Goal: Task Accomplishment & Management: Manage account settings

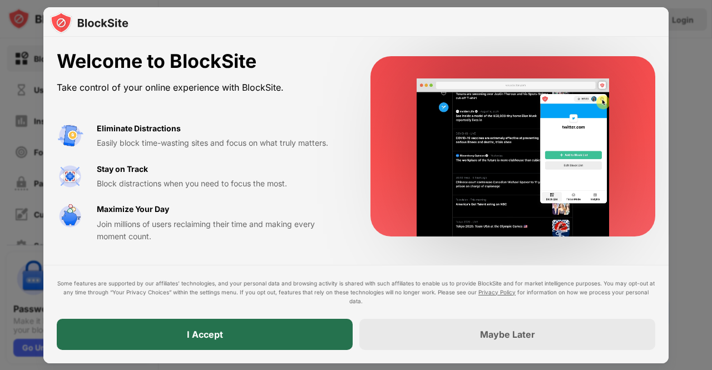
click at [214, 331] on div "I Accept" at bounding box center [205, 334] width 36 height 11
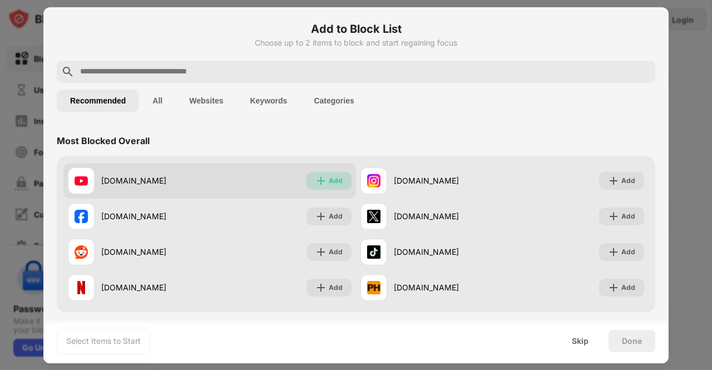
click at [323, 184] on div "Add" at bounding box center [329, 181] width 45 height 18
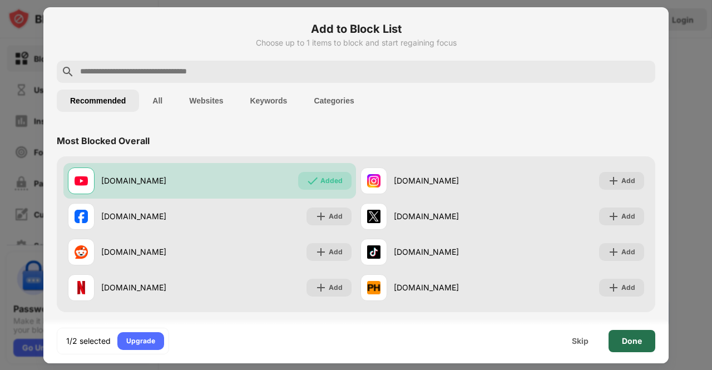
click at [632, 340] on div "Done" at bounding box center [632, 341] width 20 height 9
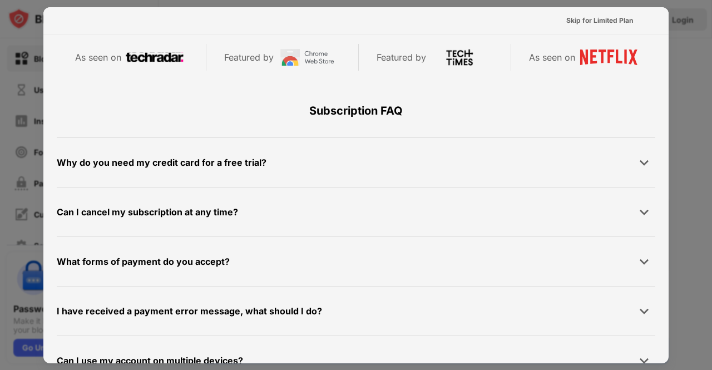
scroll to position [524, 0]
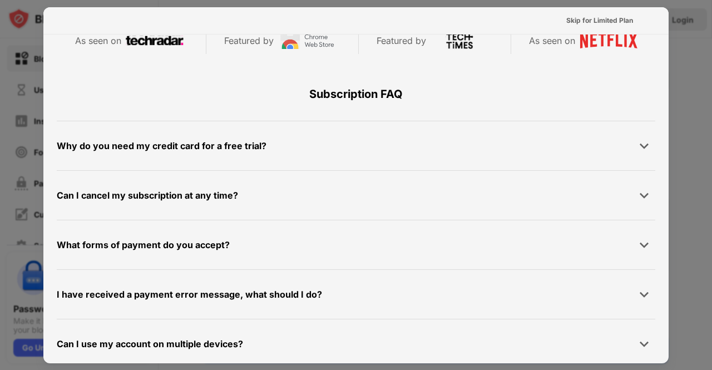
click at [694, 82] on div at bounding box center [356, 185] width 712 height 370
drag, startPoint x: 694, startPoint y: 82, endPoint x: 449, endPoint y: 223, distance: 282.8
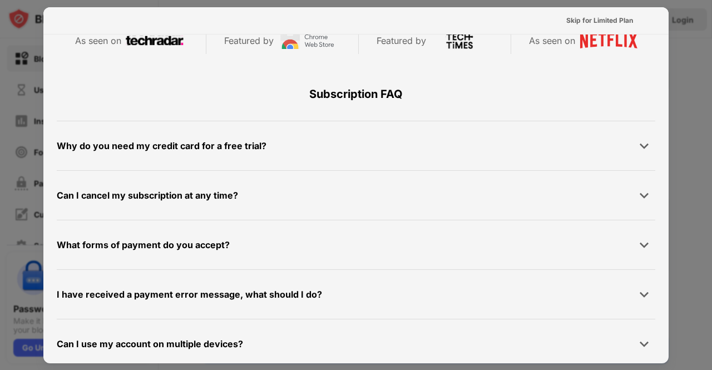
click at [449, 370] on div "Skip for Limited Plan Reclaim 1-Hour a Day for Less Than $5/Month Start Your Fr…" at bounding box center [356, 370] width 712 height 0
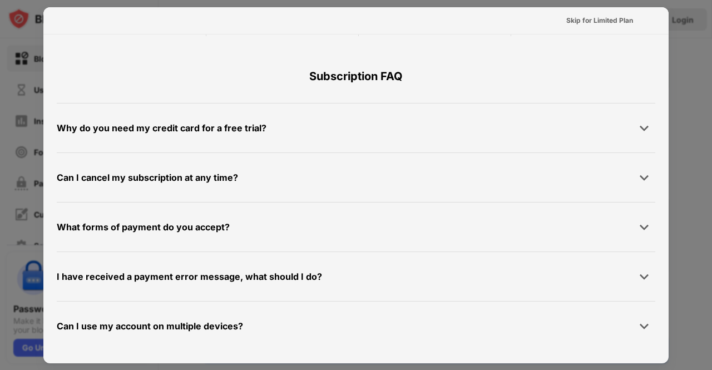
click at [13, 119] on div at bounding box center [356, 185] width 712 height 370
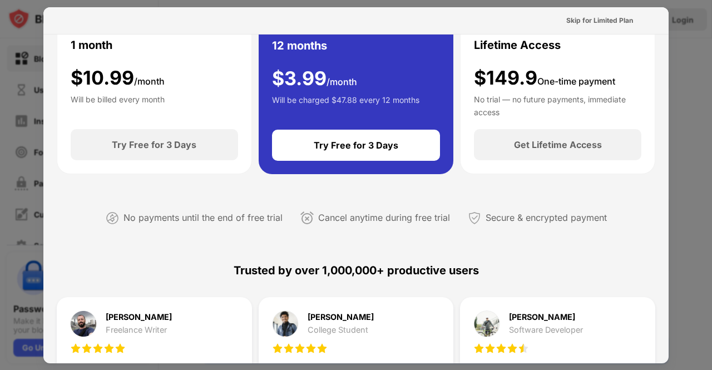
scroll to position [0, 0]
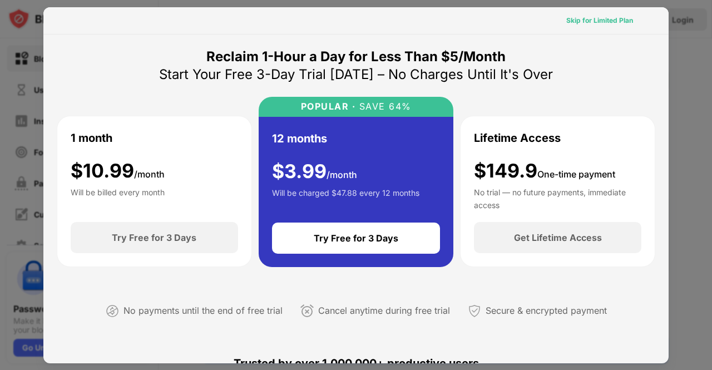
click at [591, 22] on div "Skip for Limited Plan" at bounding box center [600, 20] width 67 height 11
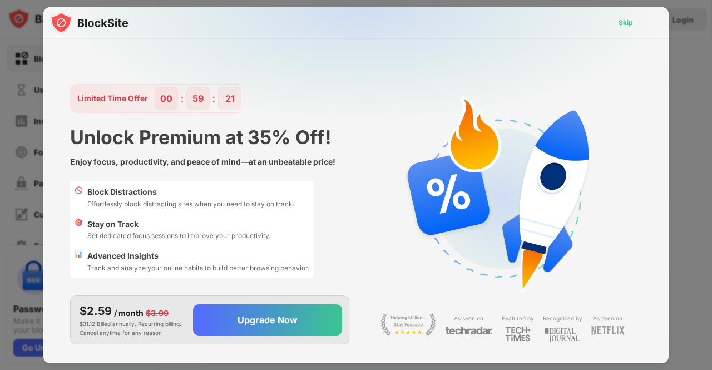
click at [623, 25] on div "Skip" at bounding box center [626, 22] width 14 height 11
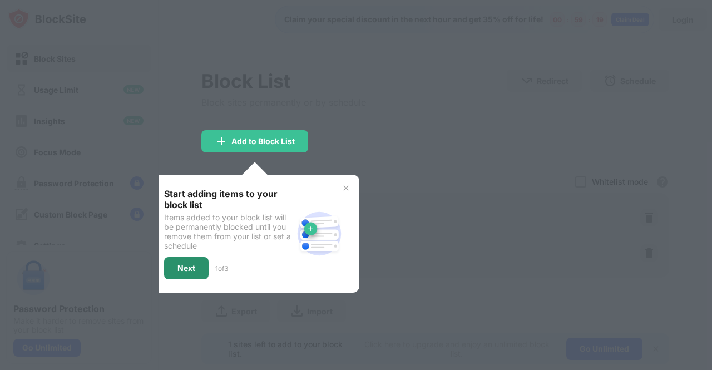
click at [176, 268] on div "Next" at bounding box center [186, 268] width 45 height 22
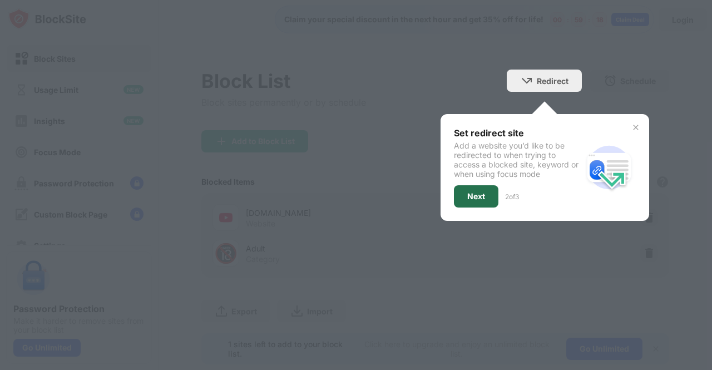
click at [458, 198] on div "Next" at bounding box center [476, 196] width 45 height 22
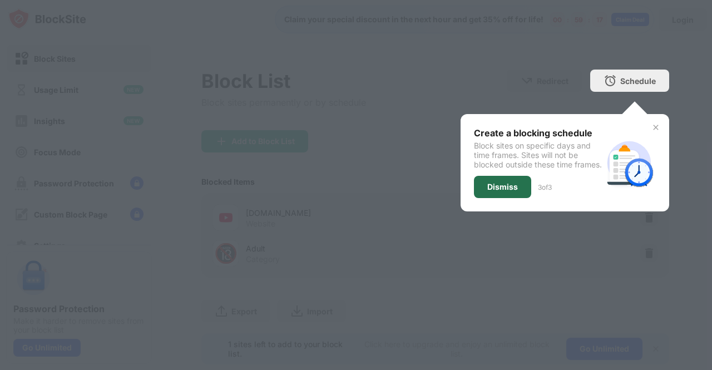
click at [494, 198] on div "Dismiss" at bounding box center [502, 187] width 57 height 22
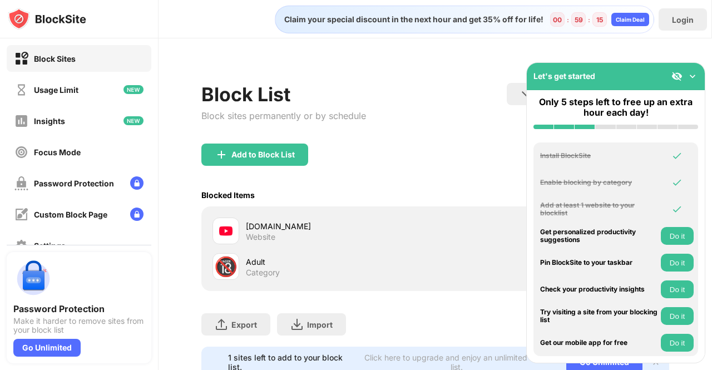
scroll to position [47, 0]
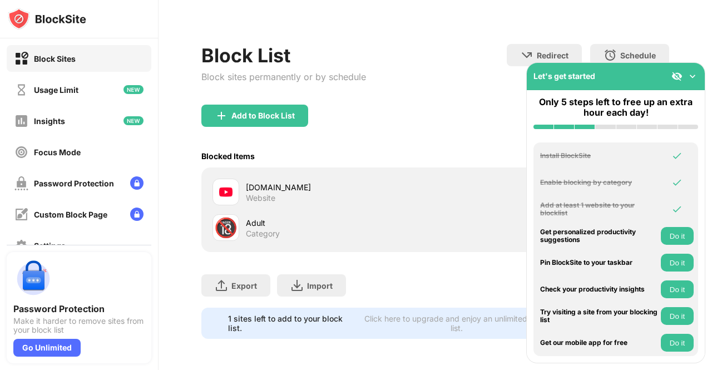
click at [695, 76] on img at bounding box center [692, 76] width 11 height 11
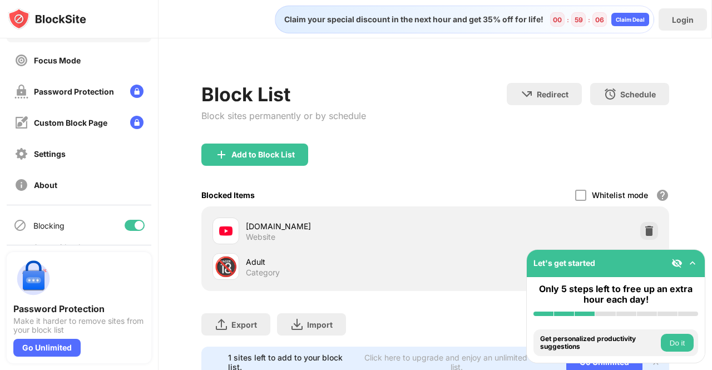
scroll to position [119, 0]
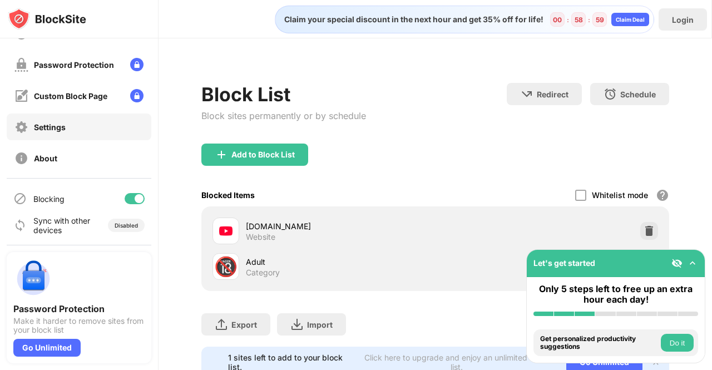
click at [76, 134] on div "Settings" at bounding box center [79, 127] width 145 height 27
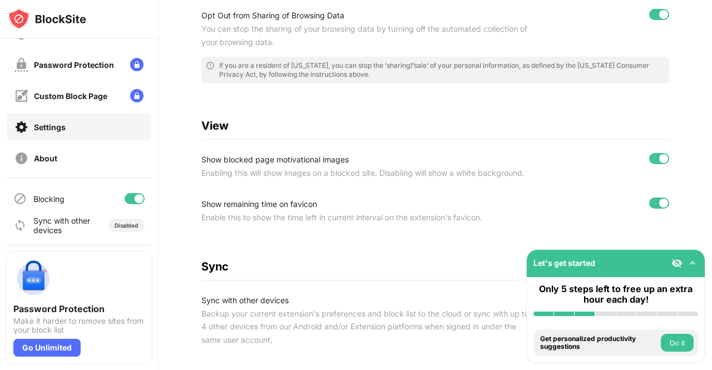
scroll to position [499, 0]
